Goal: Navigation & Orientation: Find specific page/section

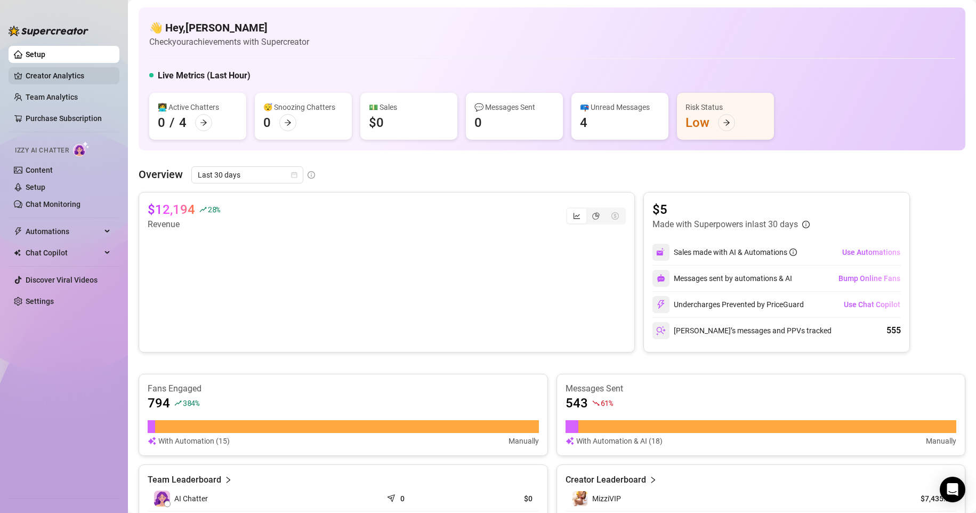
click at [68, 71] on link "Creator Analytics" at bounding box center [68, 75] width 85 height 17
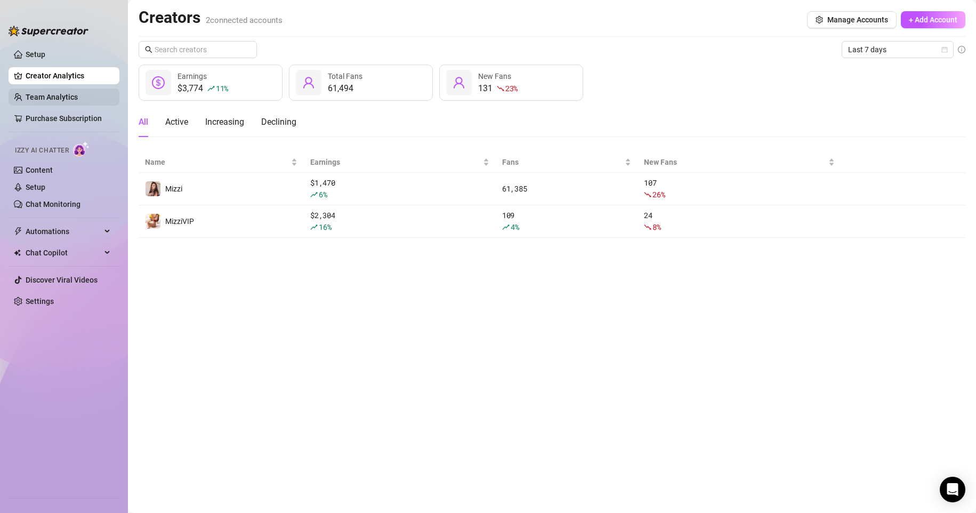
click at [67, 101] on link "Team Analytics" at bounding box center [52, 97] width 52 height 9
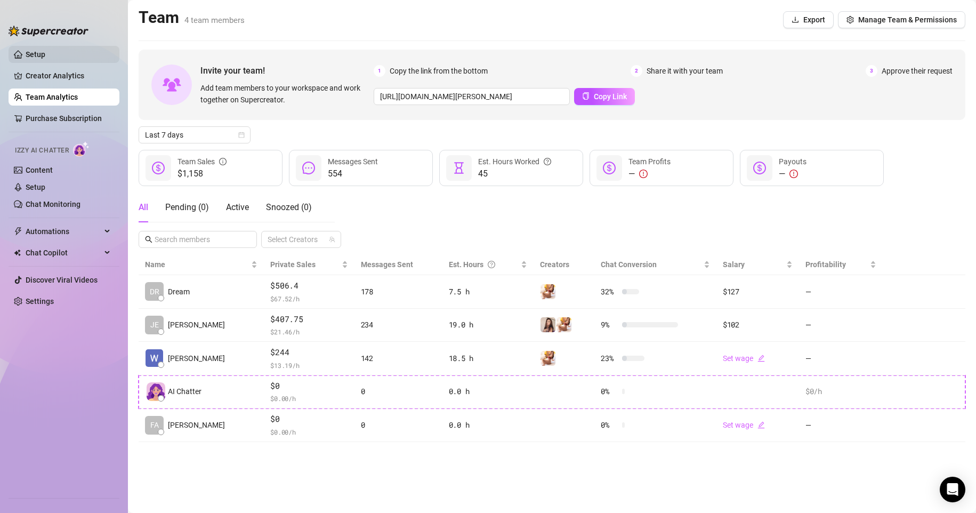
click at [45, 51] on link "Setup" at bounding box center [36, 54] width 20 height 9
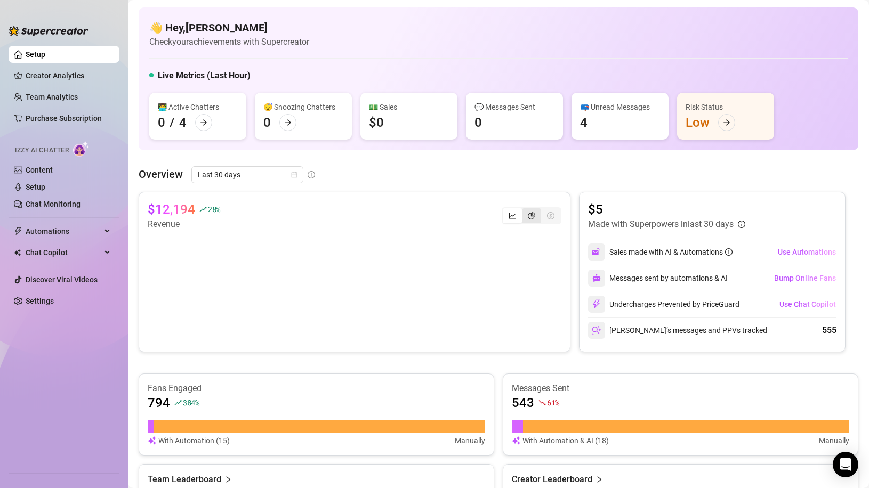
click at [529, 212] on icon "pie-chart" at bounding box center [531, 215] width 7 height 7
click at [525, 210] on input "segmented control" at bounding box center [525, 210] width 0 height 0
